Goal: Answer question/provide support

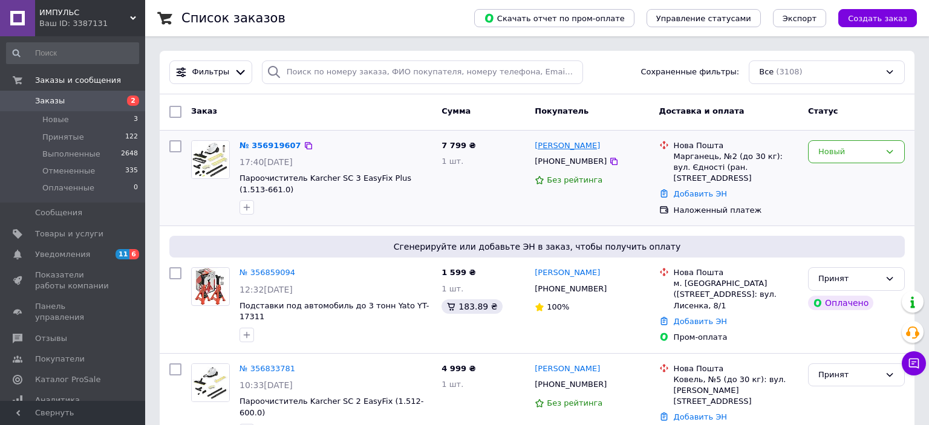
click at [600, 147] on link "Людмила Довгополюк" at bounding box center [567, 145] width 65 height 11
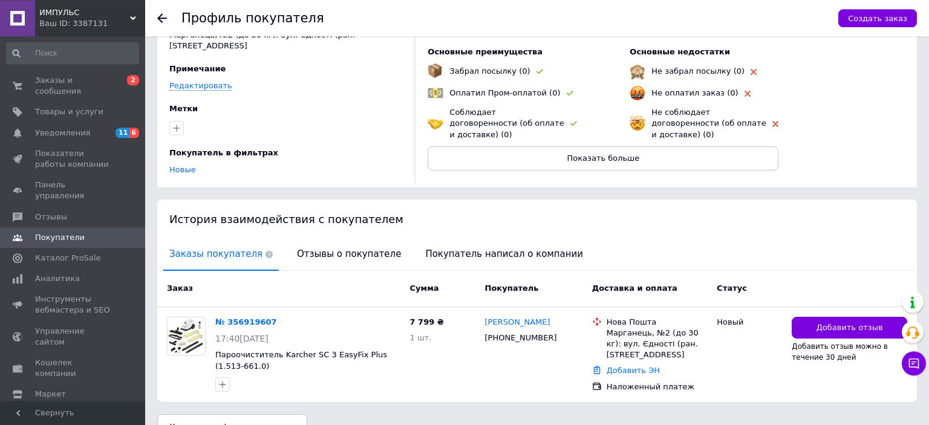
scroll to position [89, 0]
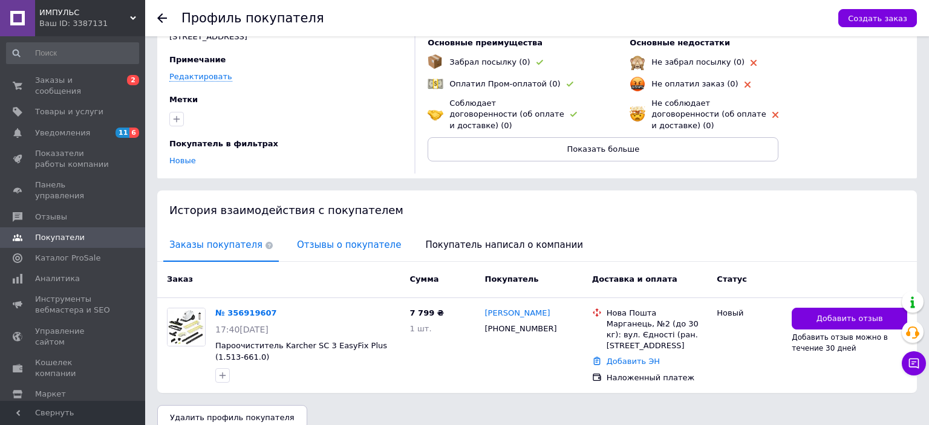
click at [296, 232] on span "Отзывы о покупателе" at bounding box center [349, 245] width 116 height 31
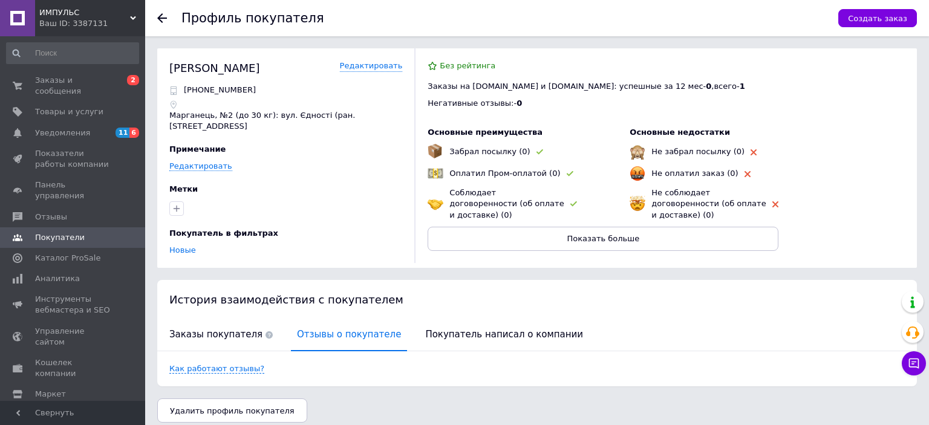
click at [441, 157] on img at bounding box center [435, 151] width 15 height 15
click at [163, 20] on icon at bounding box center [162, 18] width 10 height 10
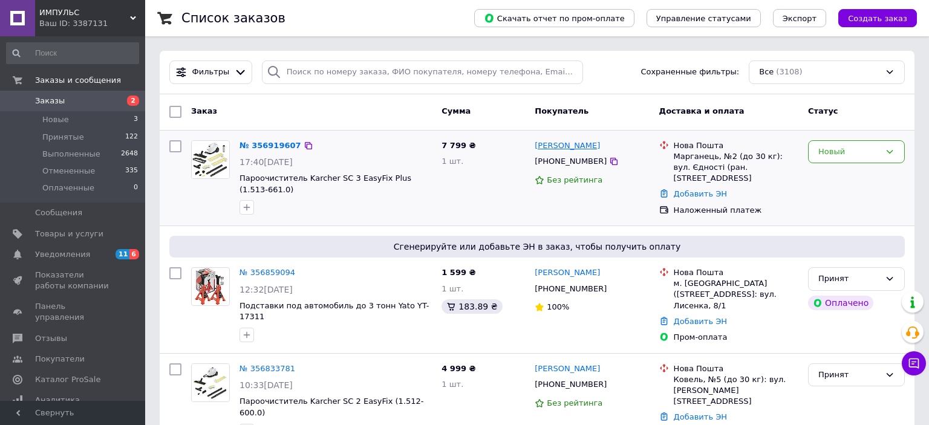
click at [600, 146] on link "Людмила Довгополюк" at bounding box center [567, 145] width 65 height 11
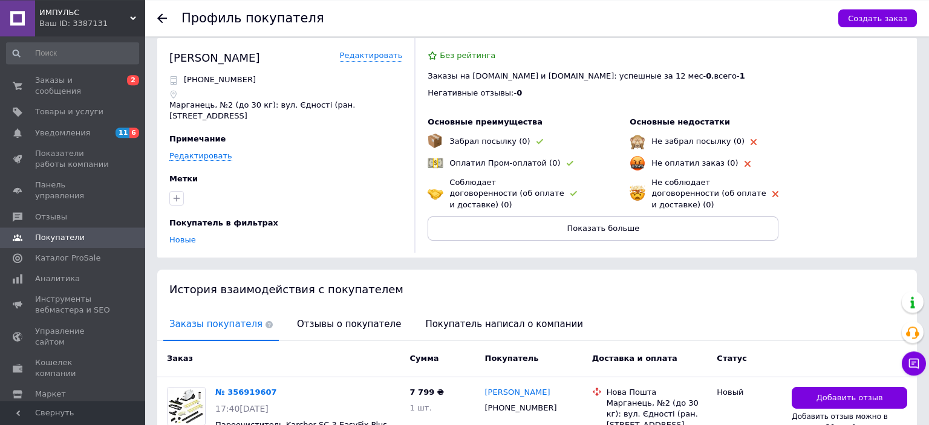
scroll to position [89, 0]
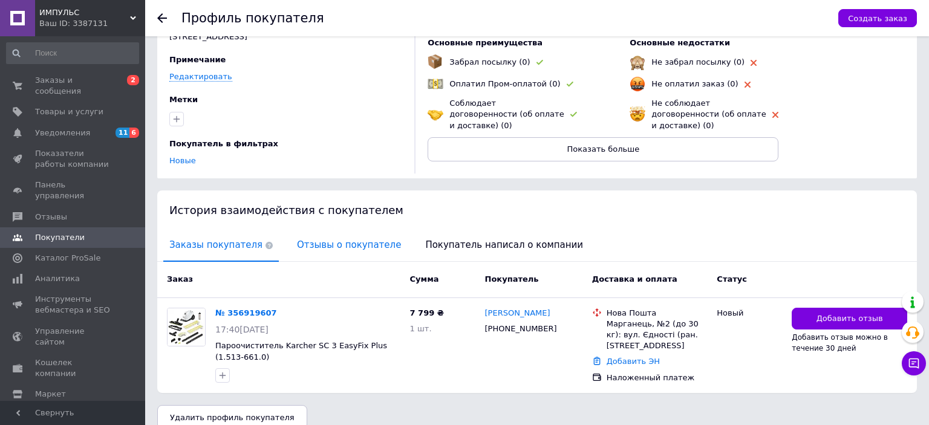
click at [310, 231] on span "Отзывы о покупателе" at bounding box center [349, 245] width 116 height 31
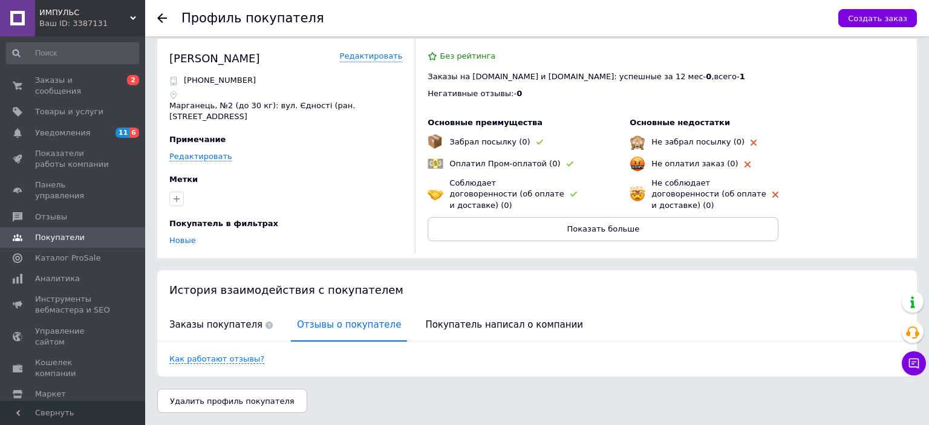
scroll to position [0, 0]
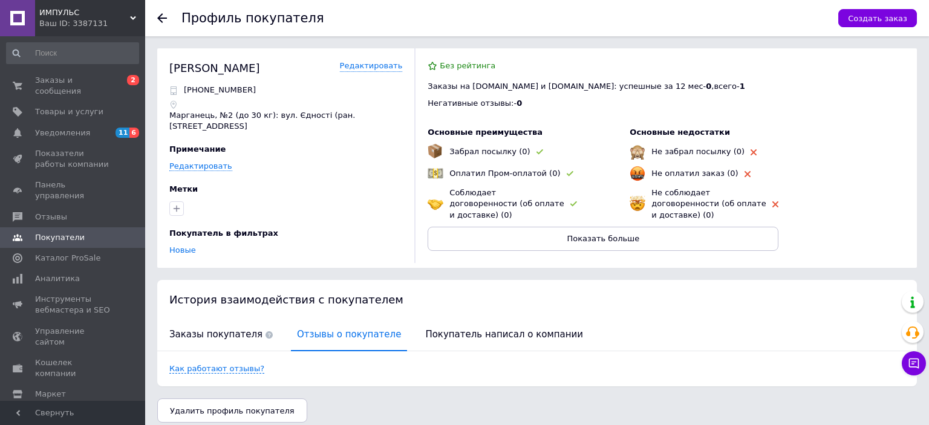
click at [161, 18] on use at bounding box center [162, 18] width 10 height 10
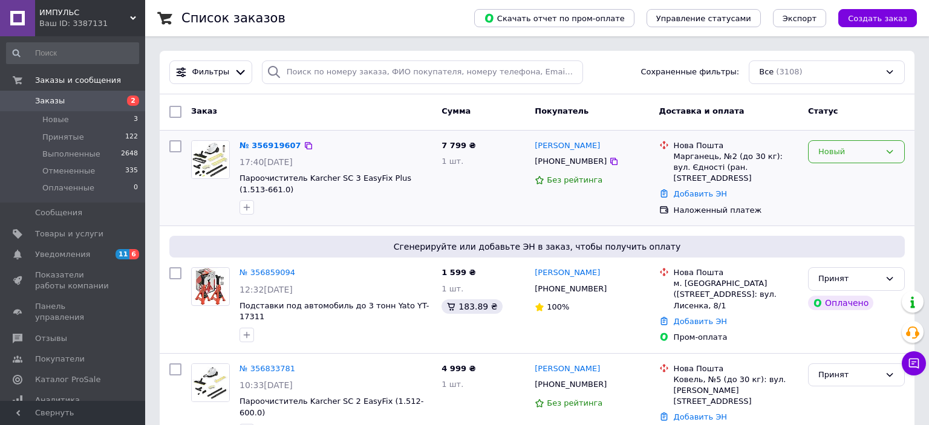
click at [888, 149] on icon at bounding box center [890, 152] width 10 height 10
click at [826, 176] on li "Принят" at bounding box center [856, 177] width 96 height 22
click at [558, 148] on link "Людмила Довгополюк" at bounding box center [567, 145] width 65 height 11
